Goal: Browse casually

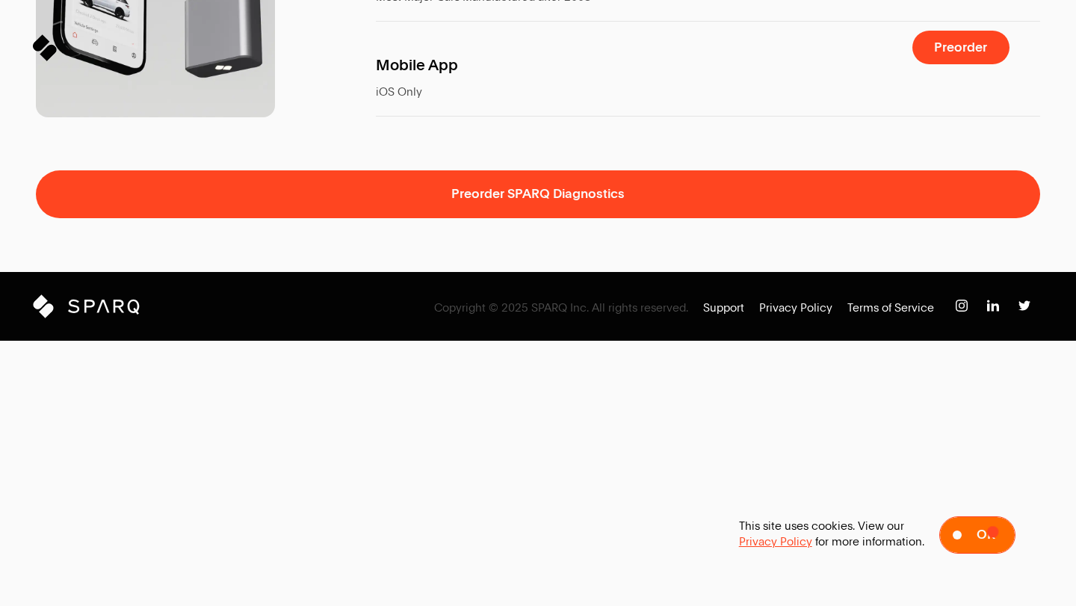
click at [988, 541] on span "Ok" at bounding box center [985, 534] width 19 height 13
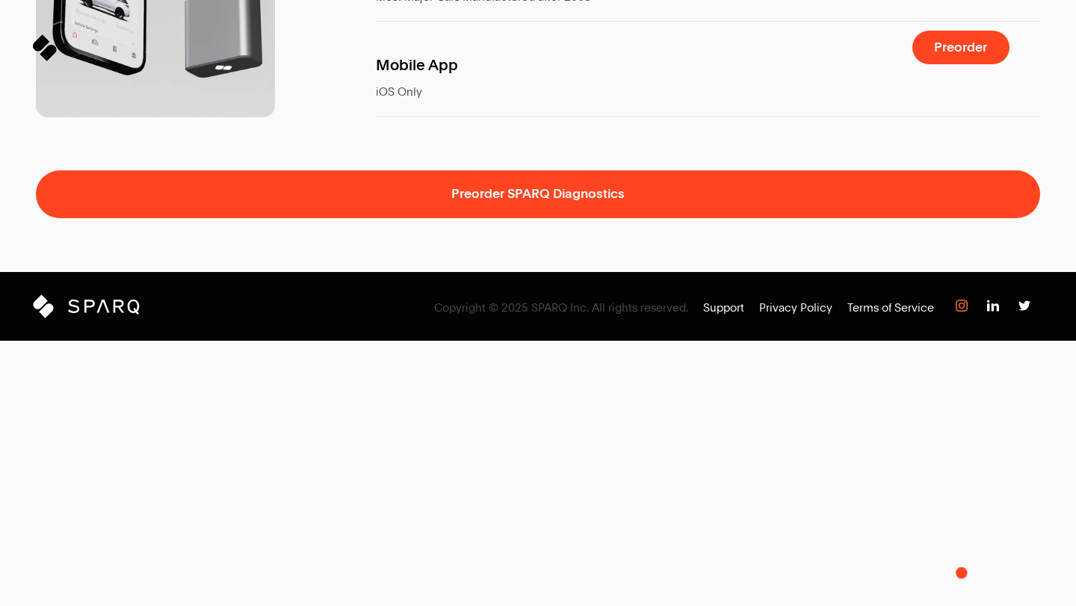
click at [962, 312] on img at bounding box center [961, 306] width 12 height 12
click at [993, 312] on img at bounding box center [993, 306] width 12 height 12
click at [1027, 312] on img at bounding box center [1024, 306] width 12 height 12
click at [1029, 312] on img at bounding box center [1024, 306] width 12 height 12
